Goal: Communication & Community: Ask a question

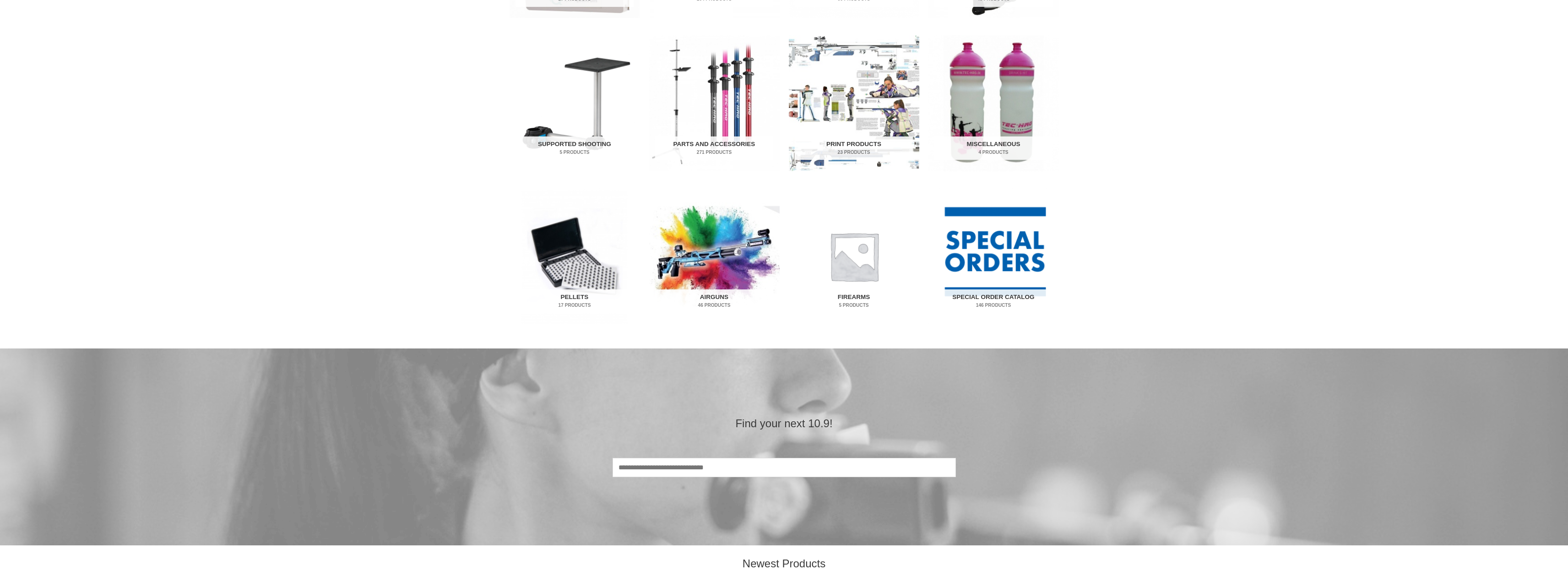
scroll to position [458, 0]
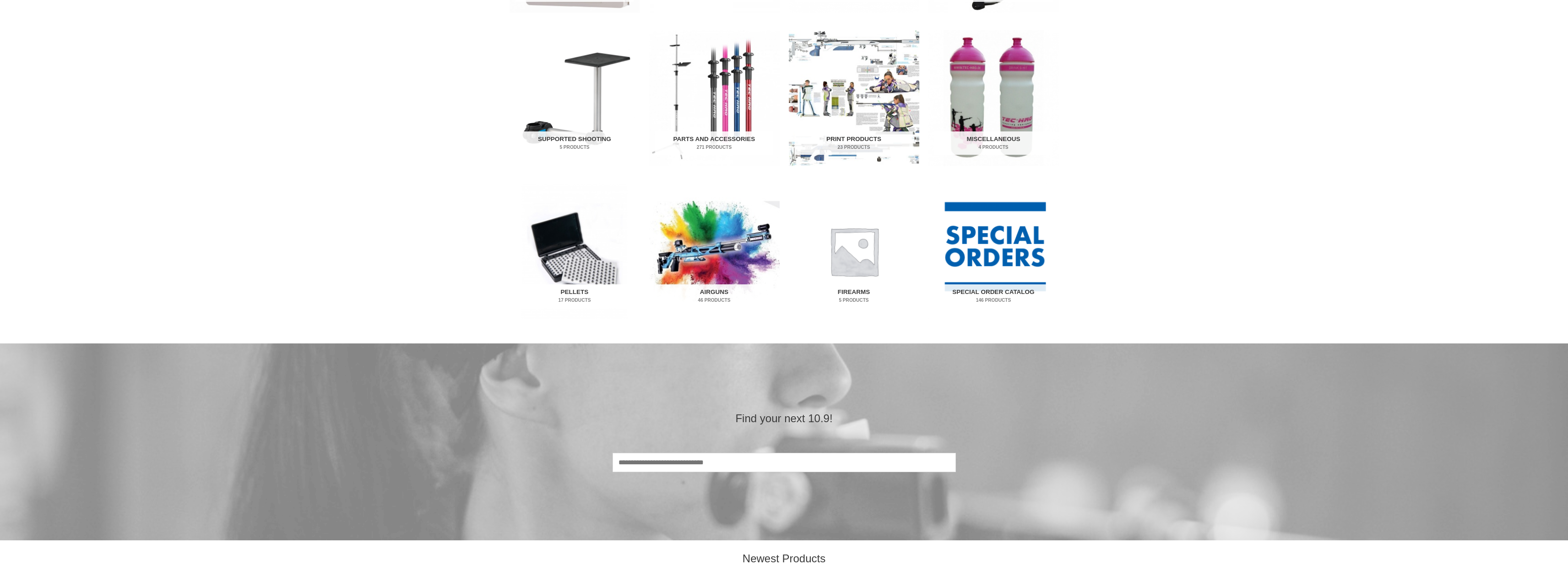
click at [585, 284] on img "Visit product category Pellets" at bounding box center [575, 251] width 131 height 136
click at [585, 292] on h2 "Pellets 17 Products" at bounding box center [574, 296] width 118 height 24
click at [593, 254] on img "Visit product category Pellets" at bounding box center [575, 251] width 131 height 136
click at [590, 256] on img "Visit product category Pellets" at bounding box center [575, 251] width 131 height 136
click at [571, 290] on h2 "Pellets 17 Products" at bounding box center [574, 296] width 118 height 24
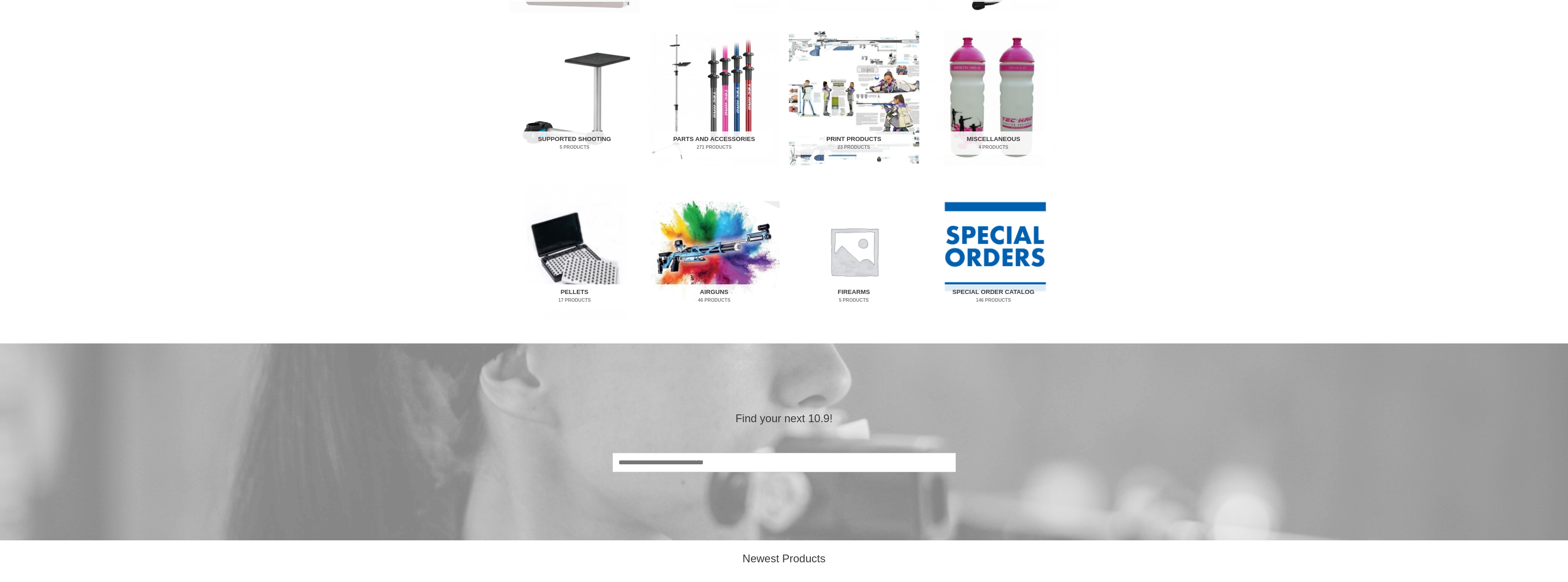
click at [571, 290] on h2 "Pellets 17 Products" at bounding box center [574, 296] width 118 height 24
click at [566, 260] on img "Visit product category Pellets" at bounding box center [575, 251] width 131 height 136
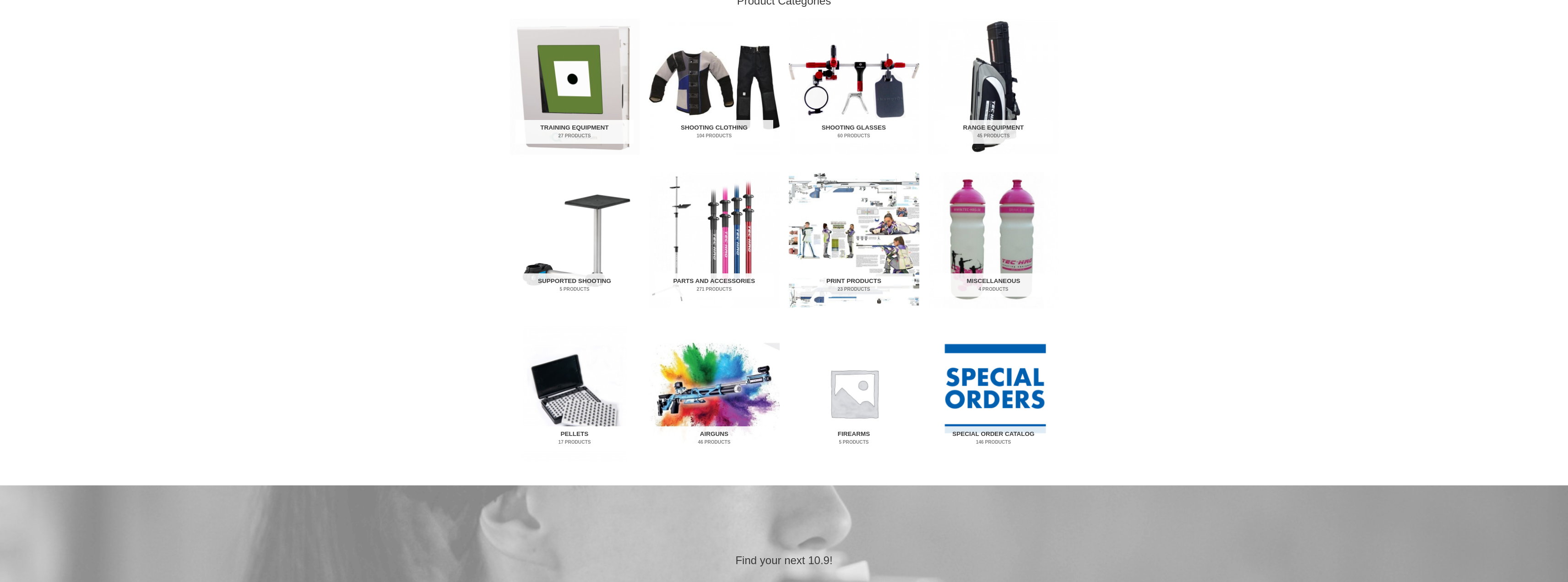
scroll to position [320, 0]
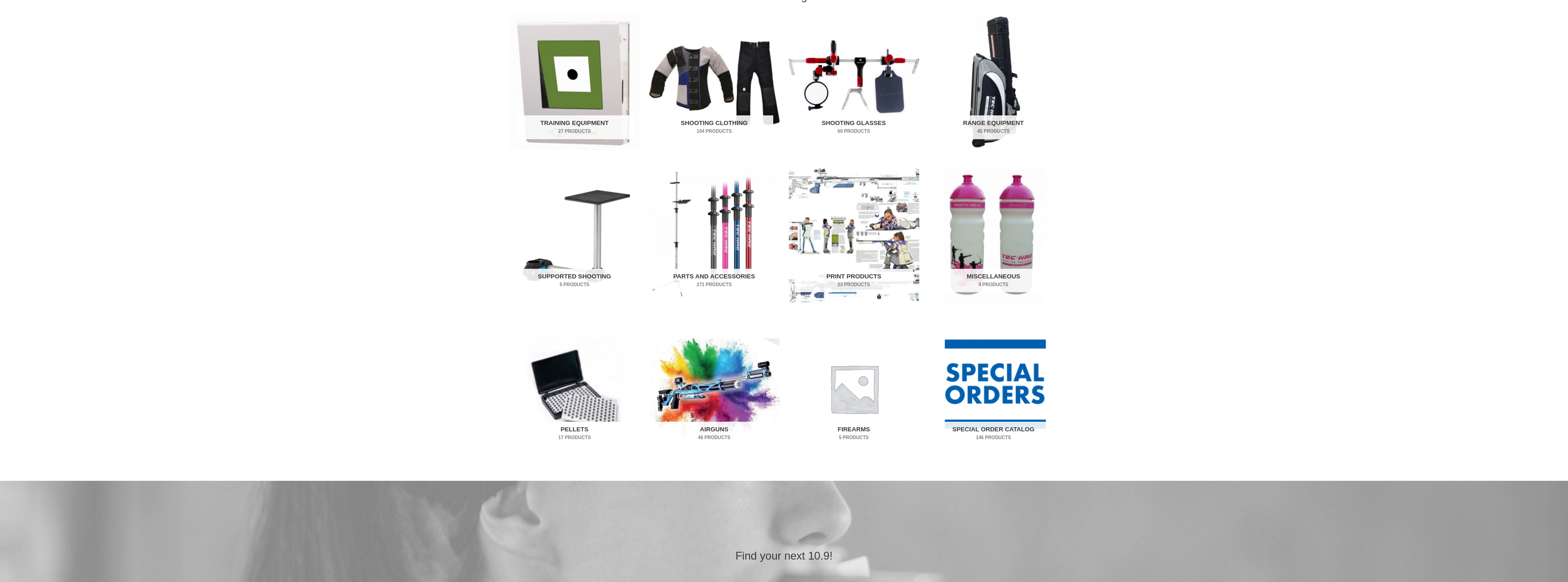
click at [569, 430] on h2 "Pellets 17 Products" at bounding box center [574, 433] width 118 height 24
click at [578, 404] on img "Visit product category Pellets" at bounding box center [575, 388] width 131 height 136
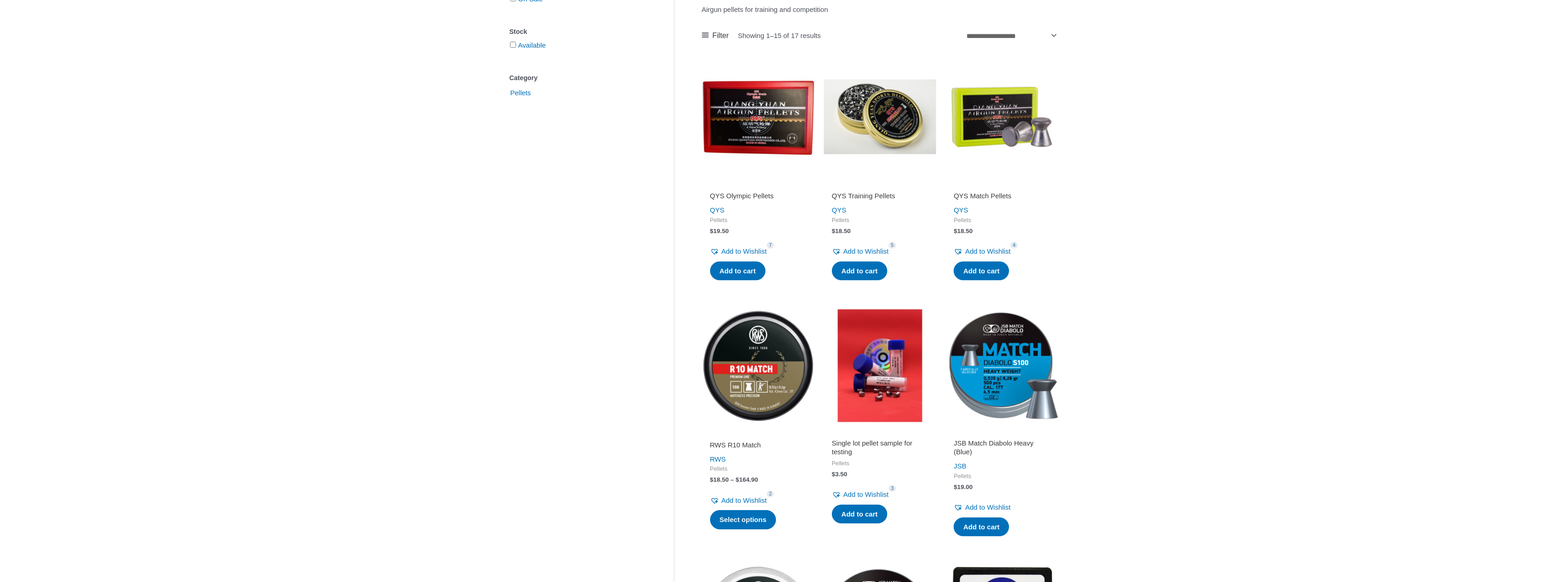
scroll to position [183, 0]
click at [729, 265] on link "Add to cart" at bounding box center [737, 269] width 55 height 19
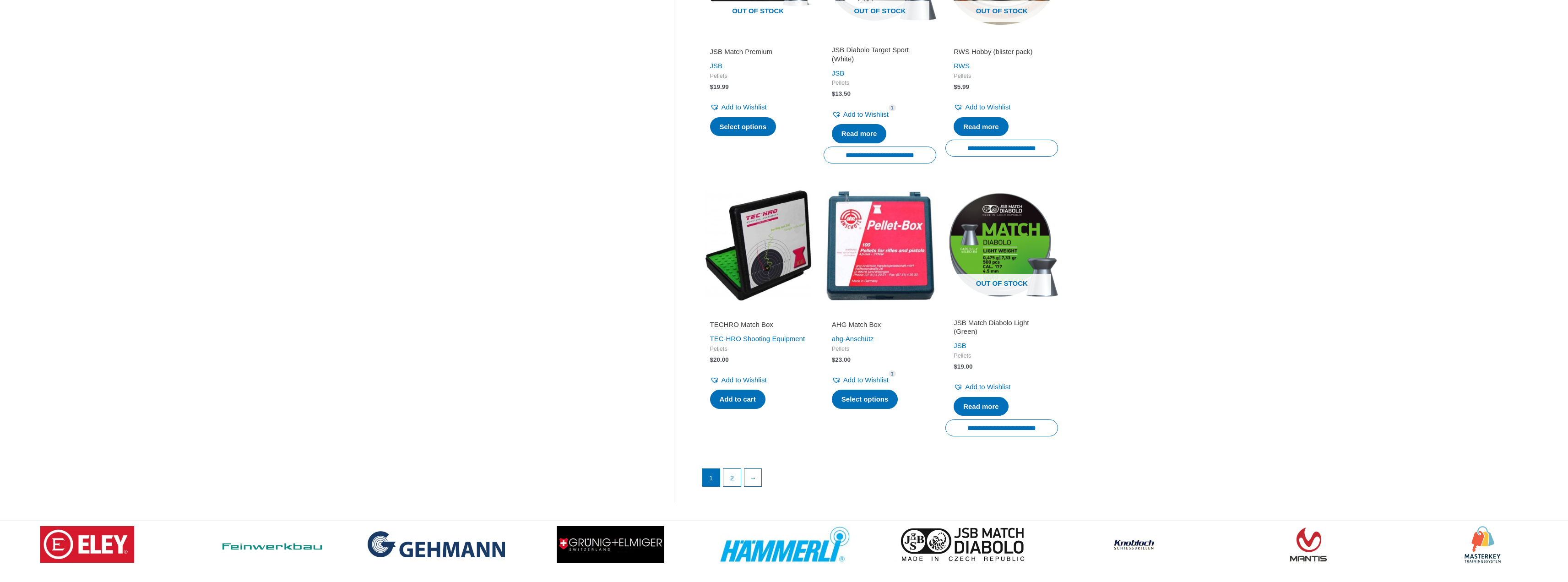
scroll to position [1099, 0]
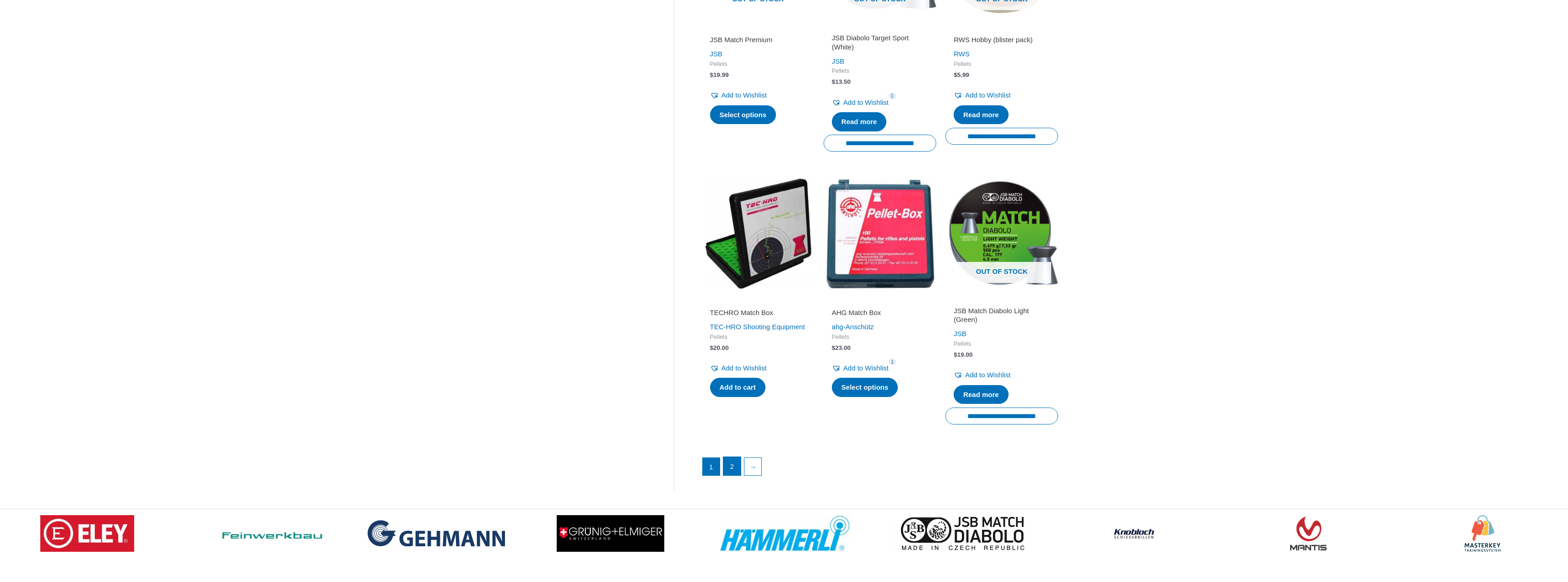
click at [733, 467] on link "2" at bounding box center [732, 466] width 17 height 18
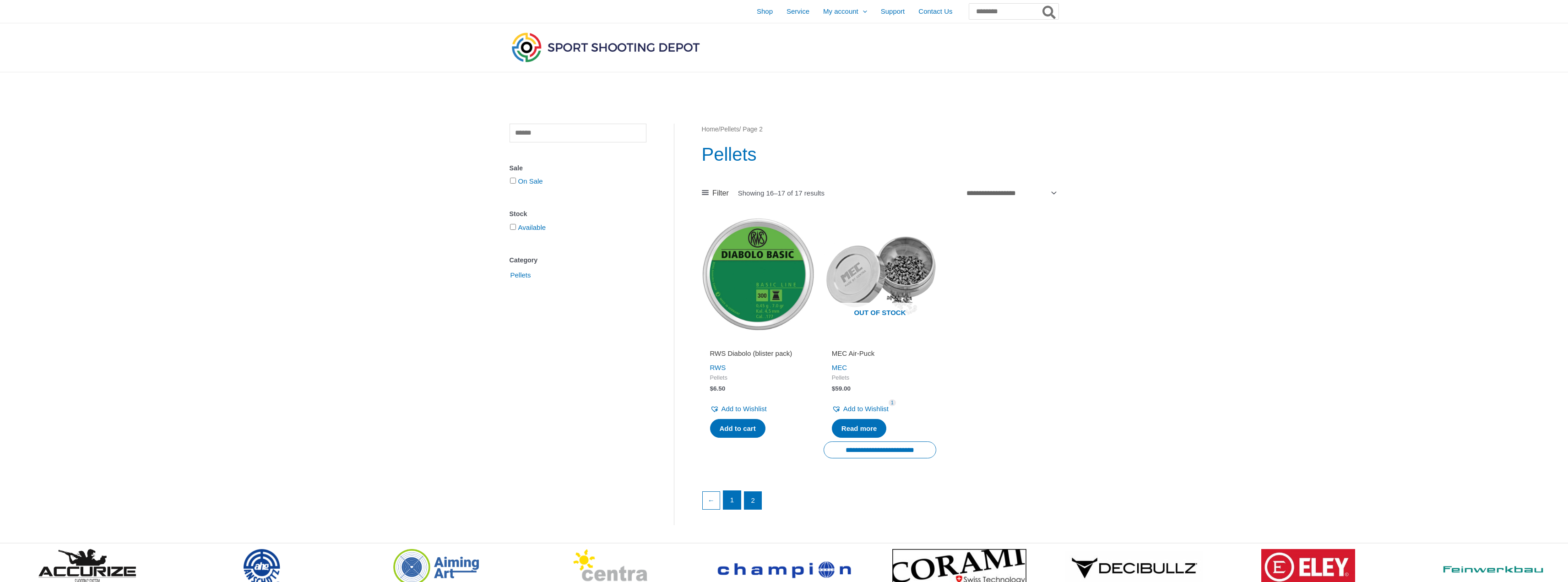
click at [730, 503] on link "1" at bounding box center [732, 500] width 17 height 18
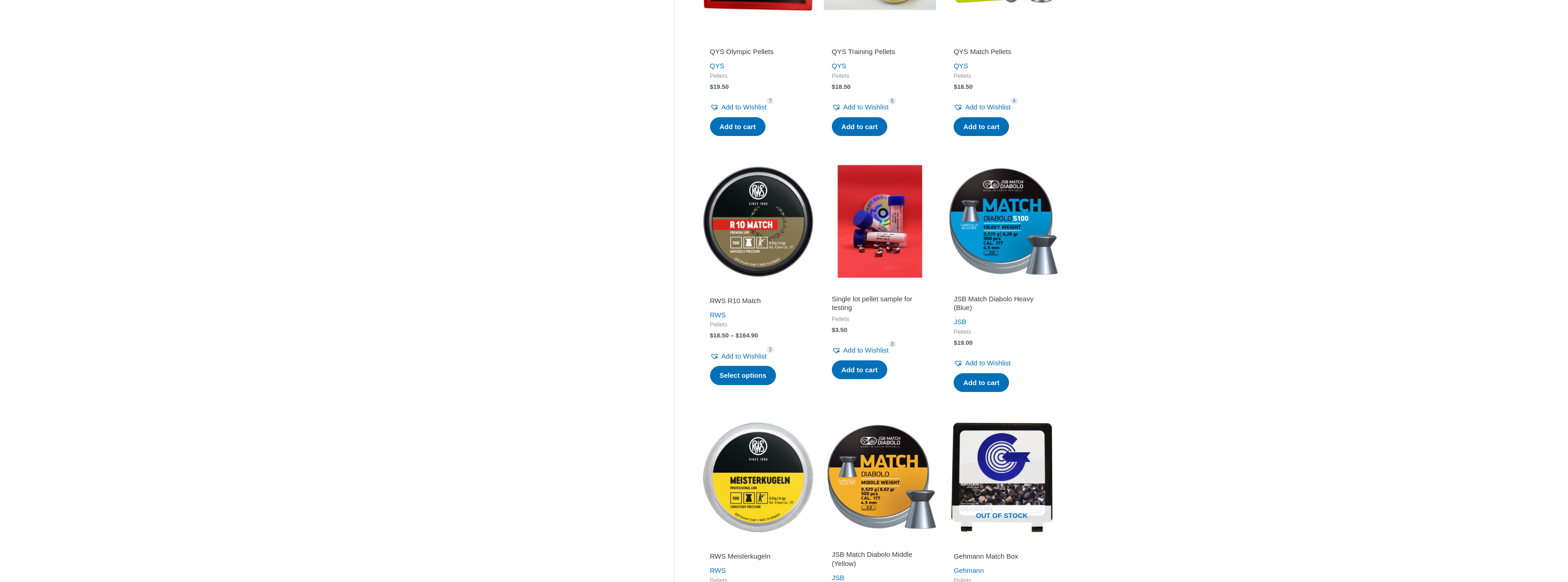
scroll to position [320, 0]
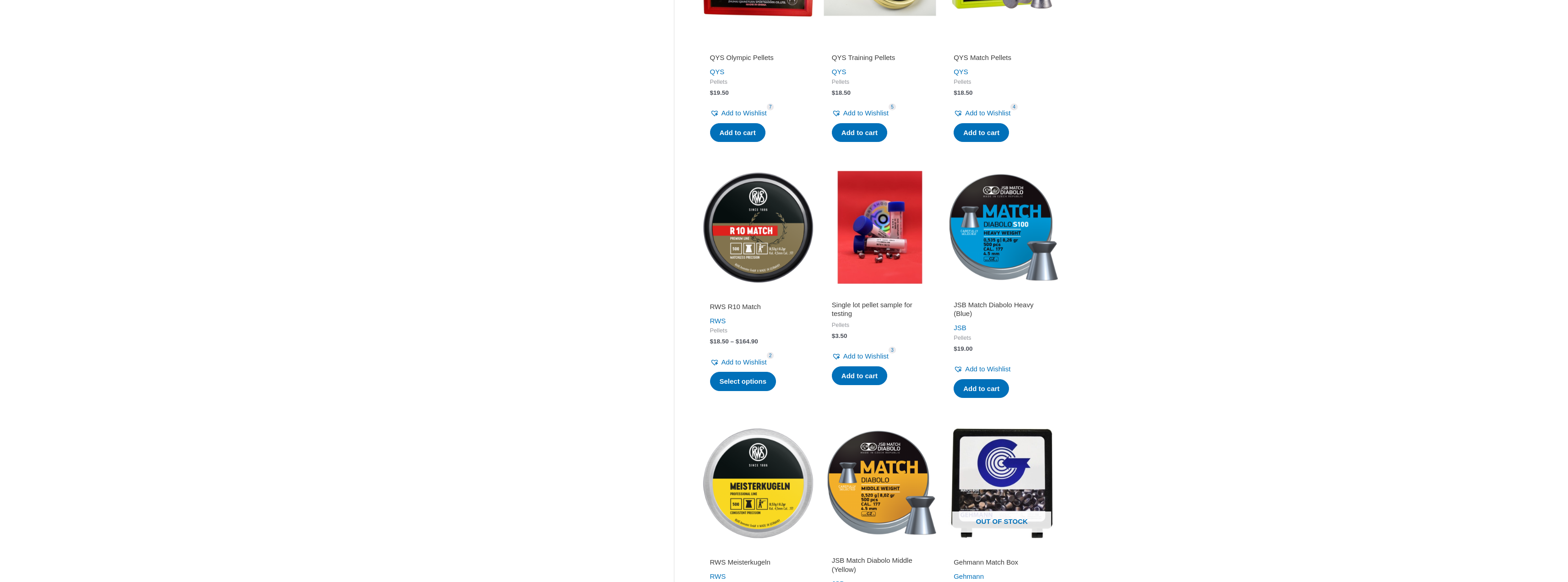
click at [861, 260] on img at bounding box center [880, 227] width 112 height 112
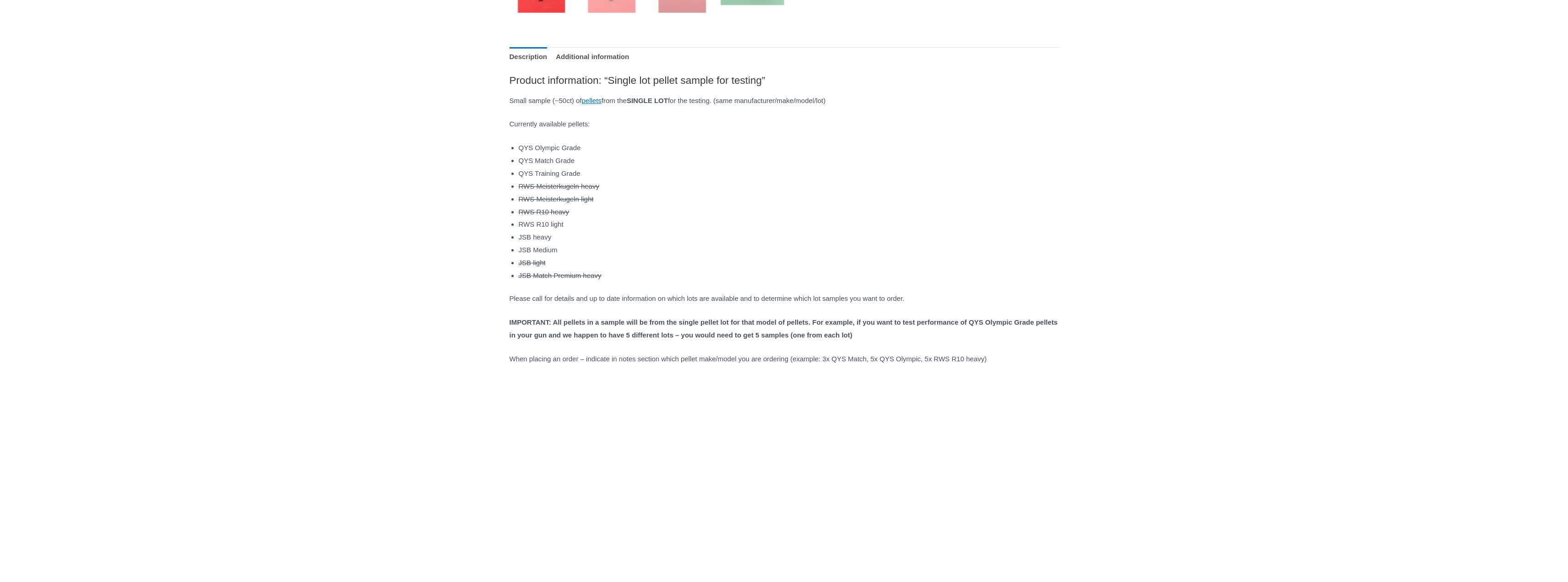
scroll to position [412, 0]
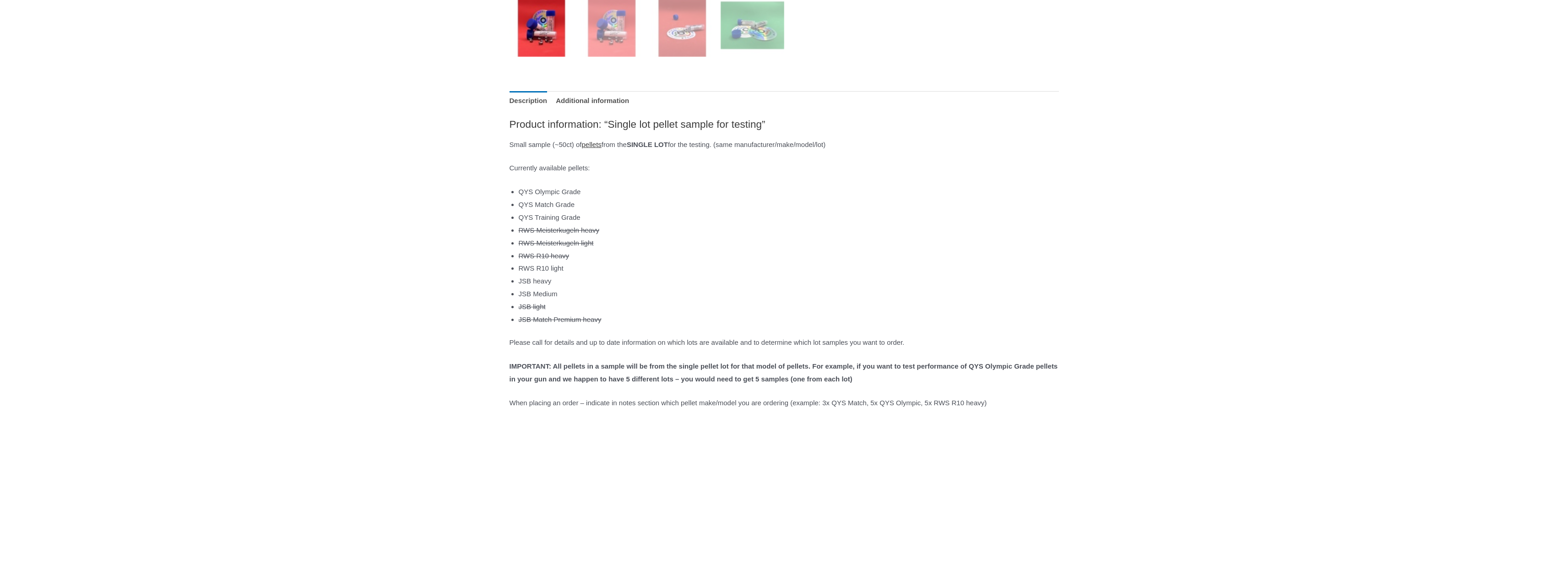
click at [601, 144] on link "pellets" at bounding box center [591, 144] width 20 height 8
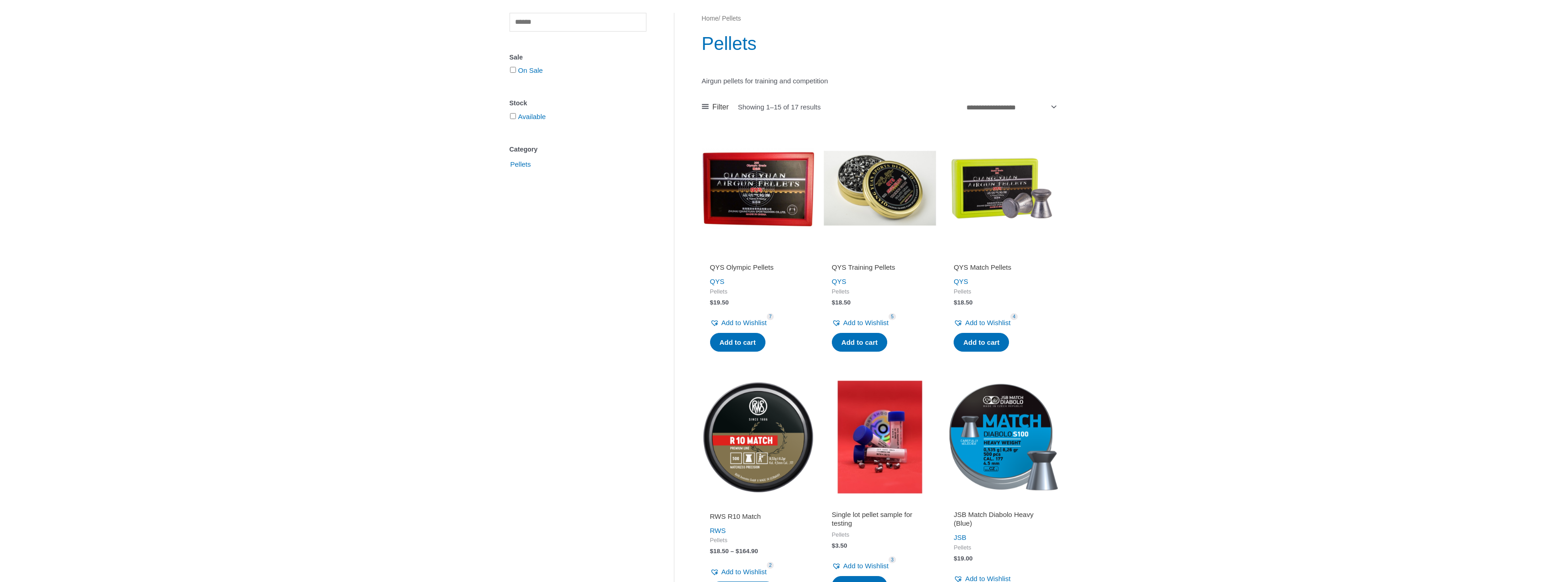
scroll to position [137, 0]
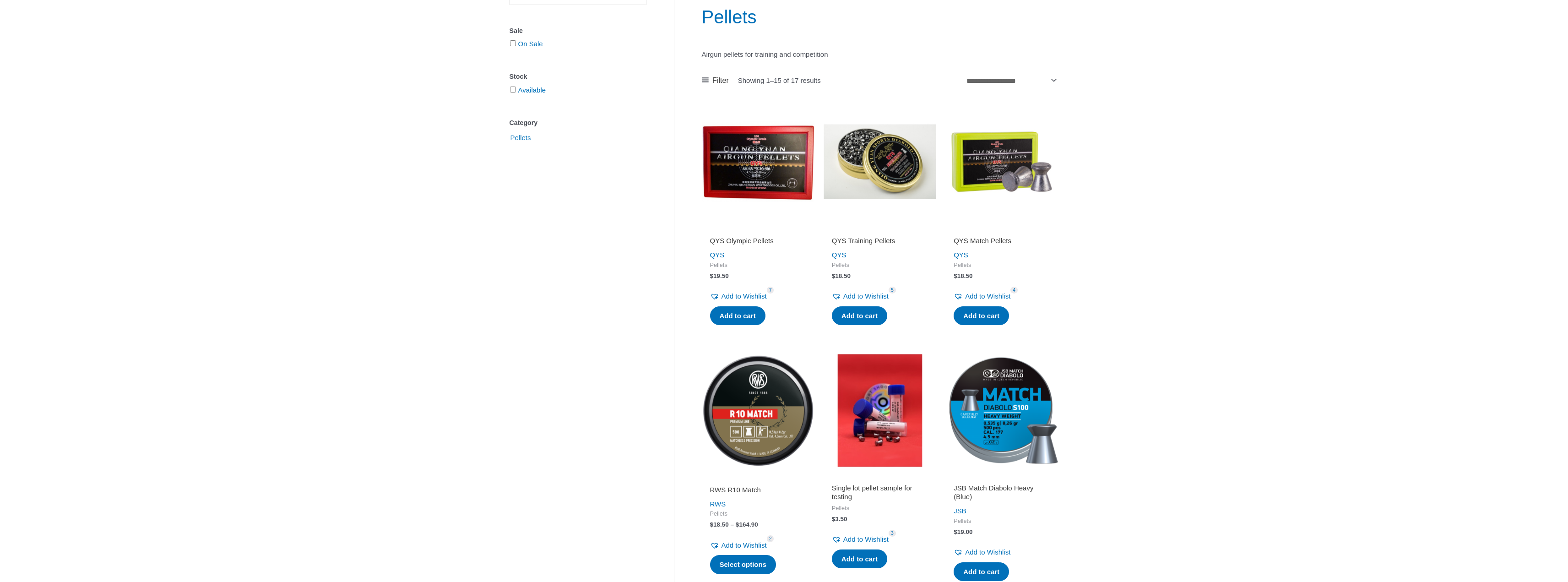
click at [738, 241] on h2 "QYS Olympic Pellets" at bounding box center [758, 241] width 96 height 9
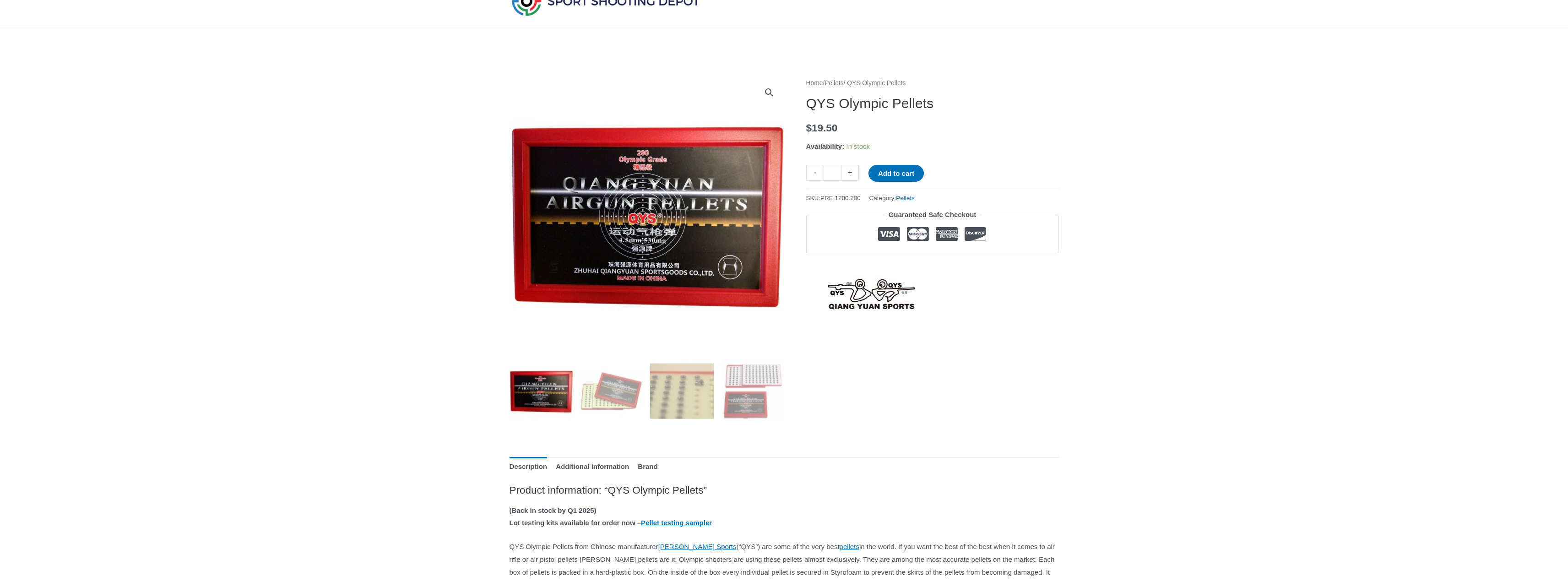
scroll to position [45, 0]
click at [881, 173] on button "Add to cart" at bounding box center [896, 173] width 55 height 17
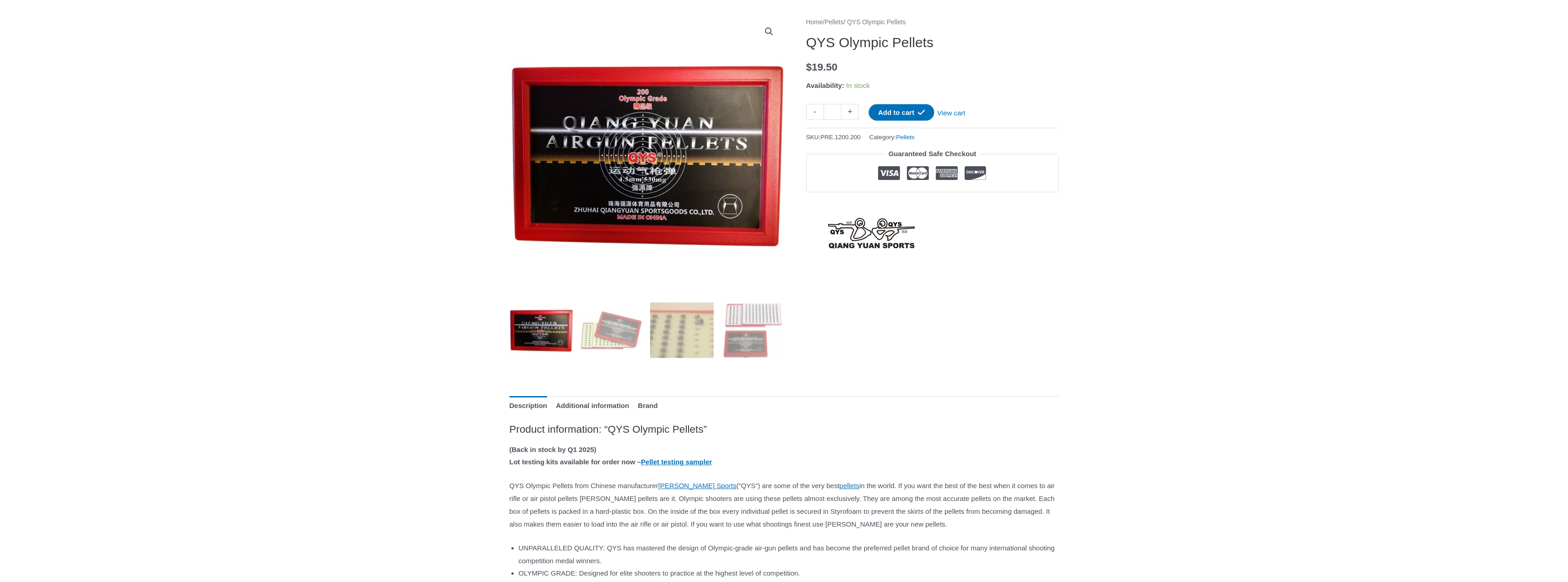
scroll to position [137, 0]
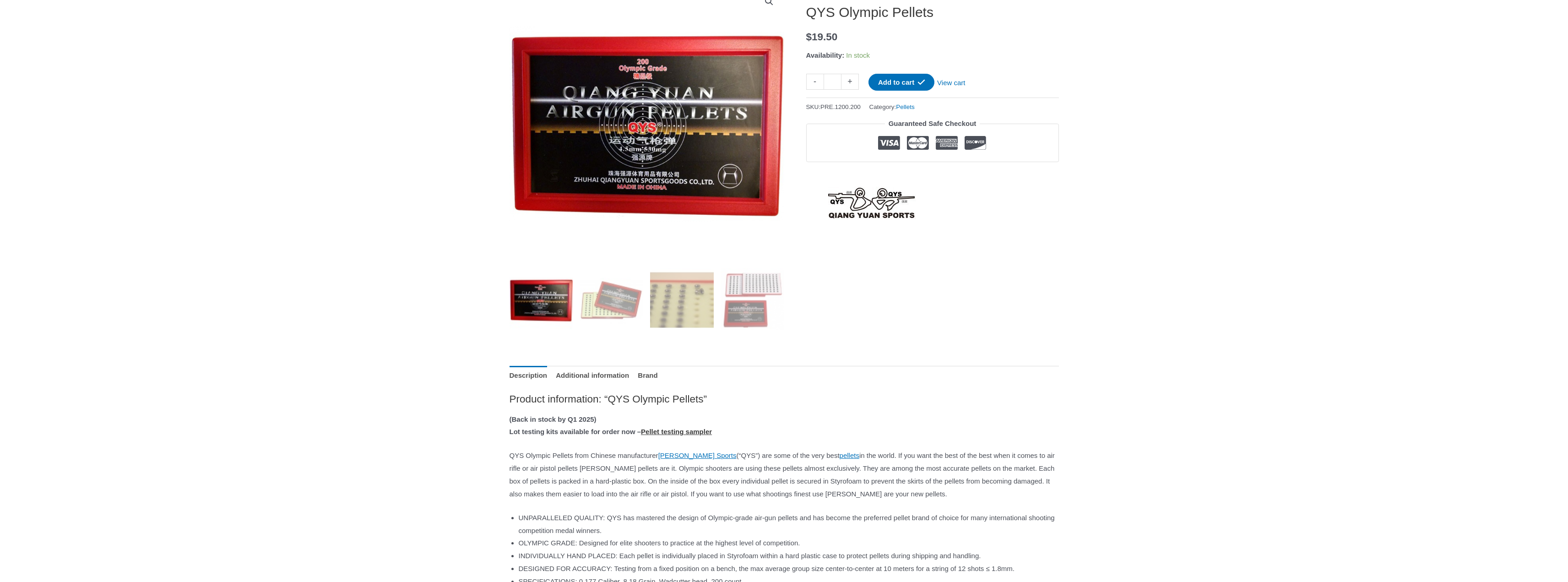
click at [702, 429] on link "Pellet testing sampler" at bounding box center [677, 432] width 71 height 8
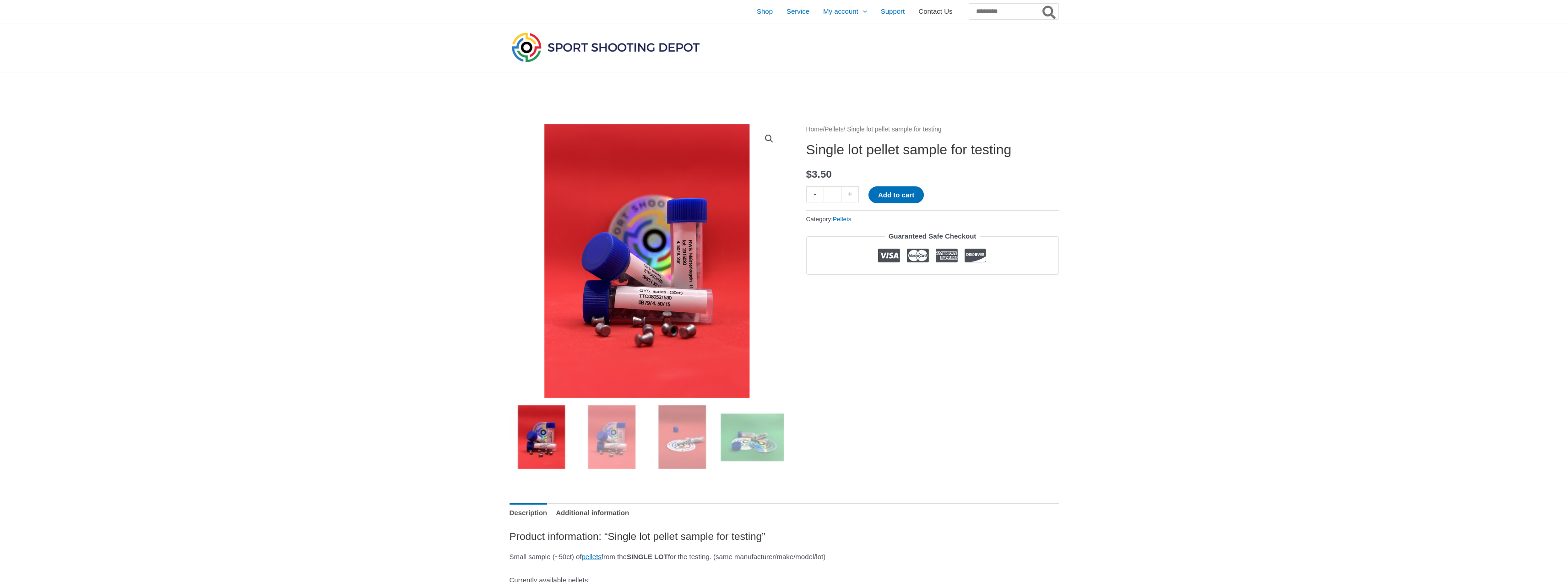
click at [919, 14] on span "Contact Us" at bounding box center [935, 11] width 34 height 23
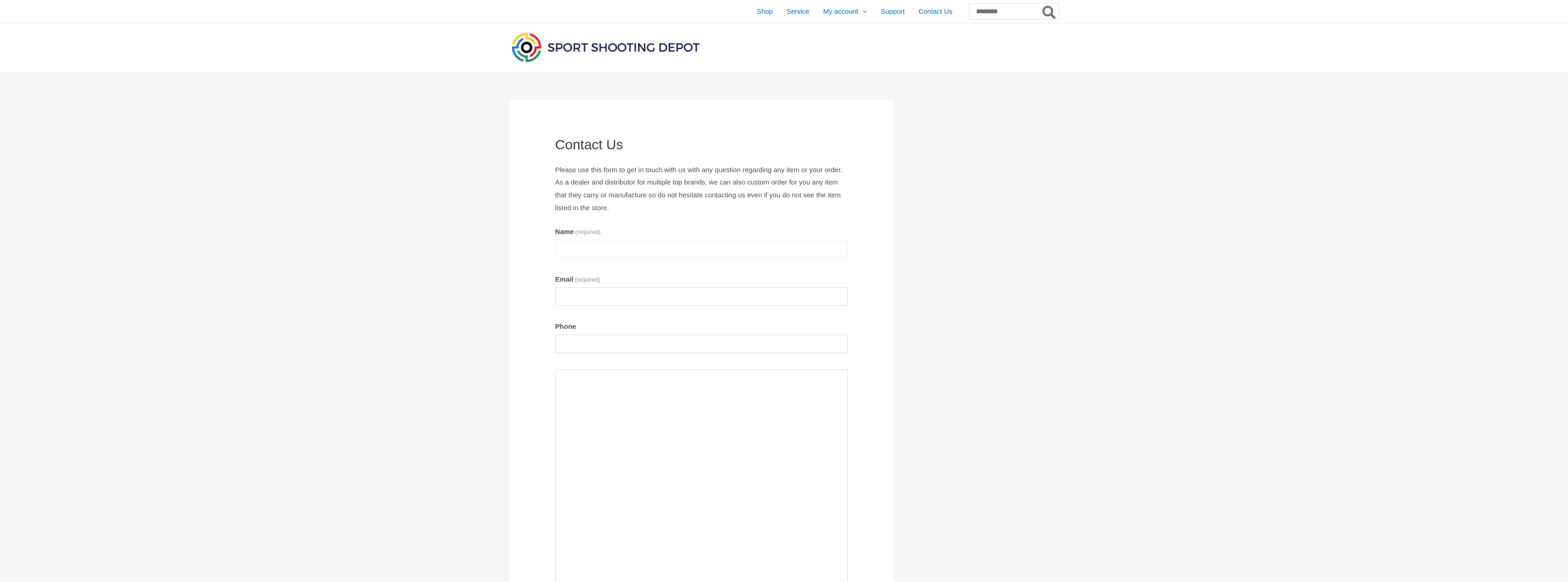
click at [687, 250] on input "Name (required)" at bounding box center [701, 249] width 293 height 19
type input "**********"
click at [665, 403] on textarea "Contact Us" at bounding box center [701, 501] width 293 height 266
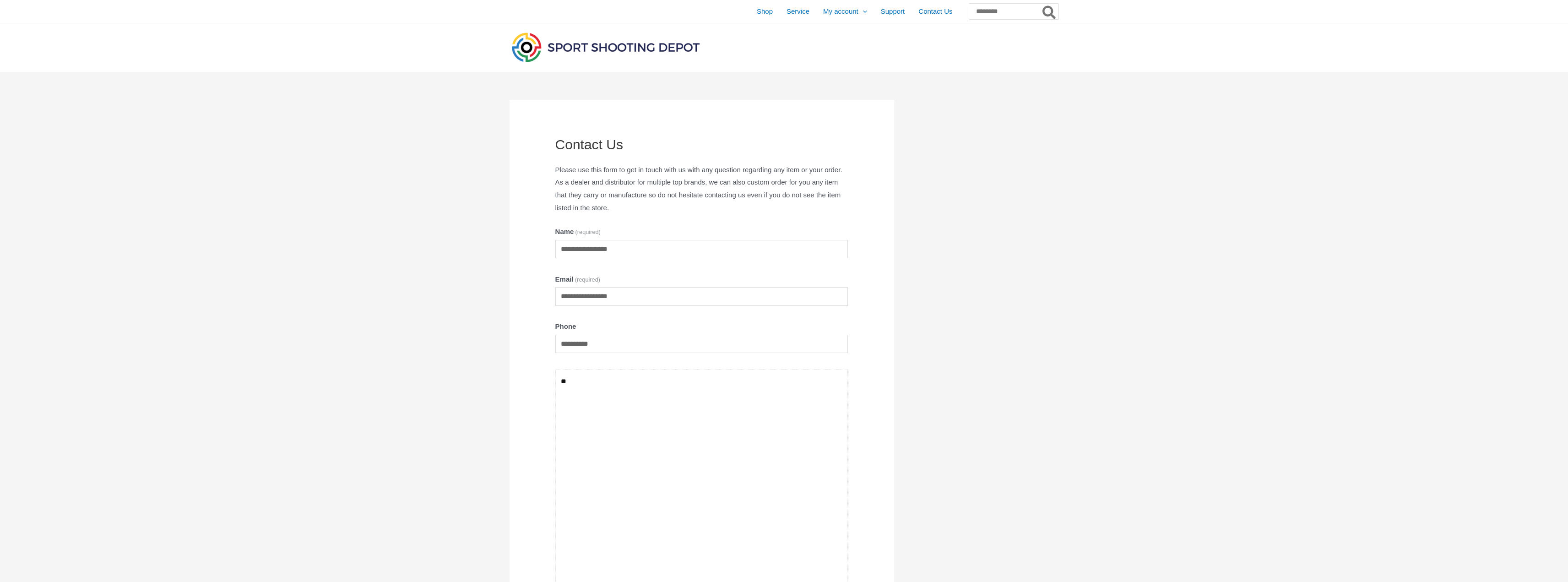
type textarea "*"
click at [635, 411] on textarea "**********" at bounding box center [701, 501] width 293 height 266
click at [823, 412] on textarea "**********" at bounding box center [701, 501] width 293 height 266
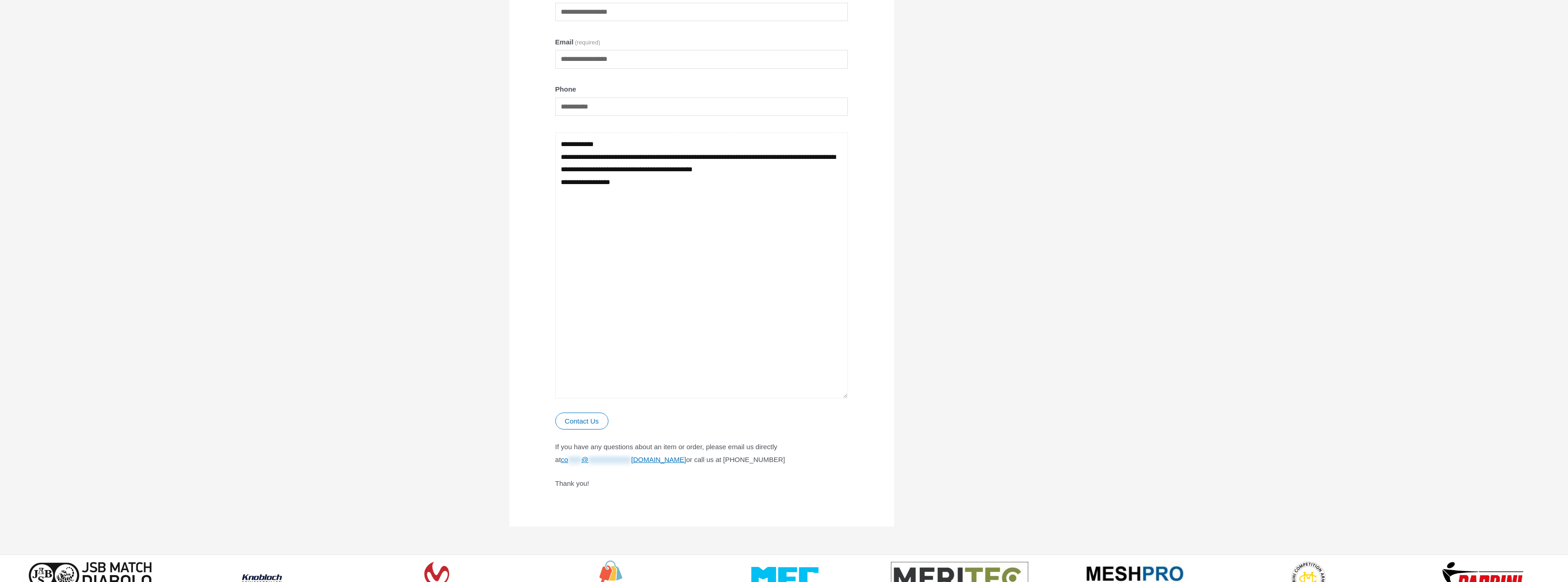
scroll to position [275, 0]
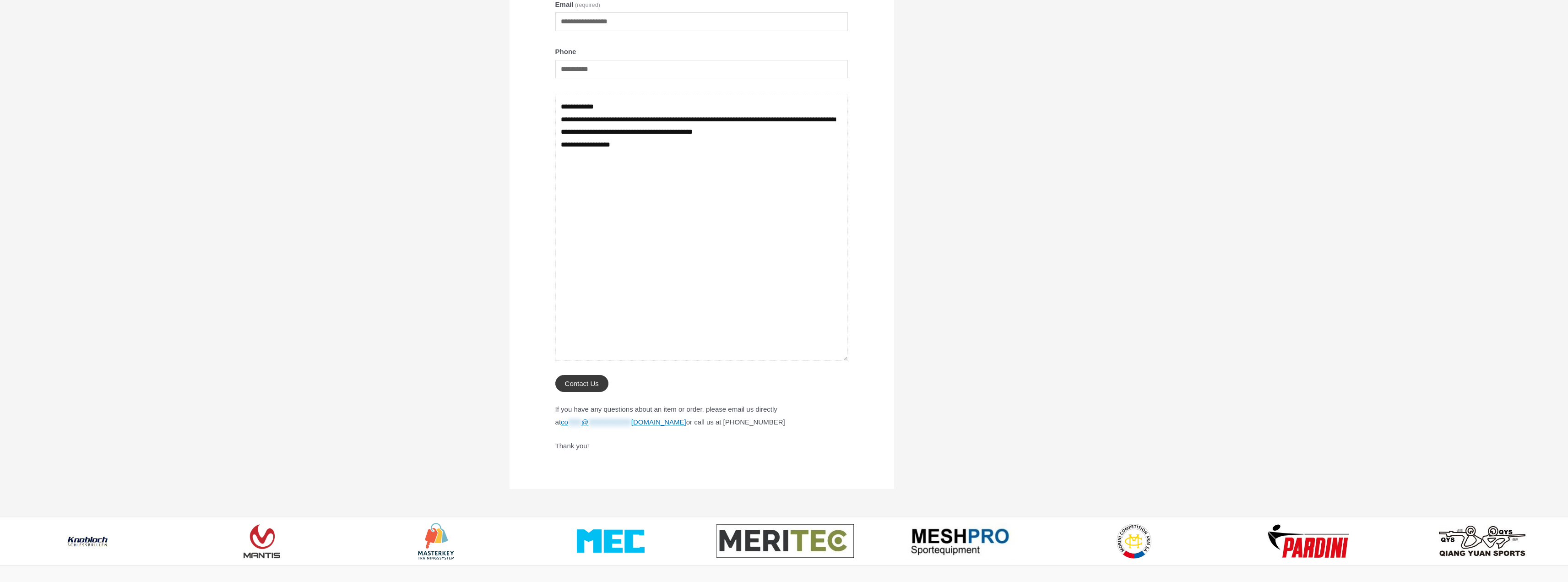
type textarea "**********"
click at [573, 383] on button "Contact Us Submitting form" at bounding box center [581, 383] width 54 height 17
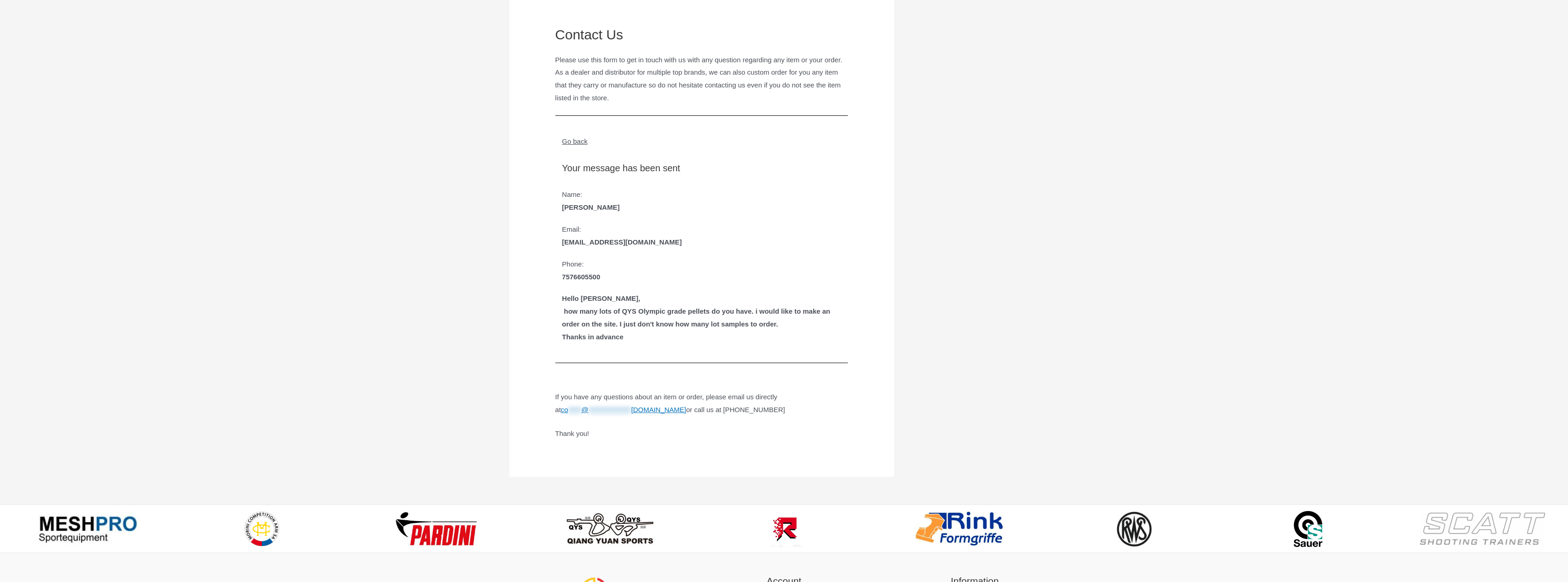
scroll to position [137, 0]
